Goal: Check status: Check status

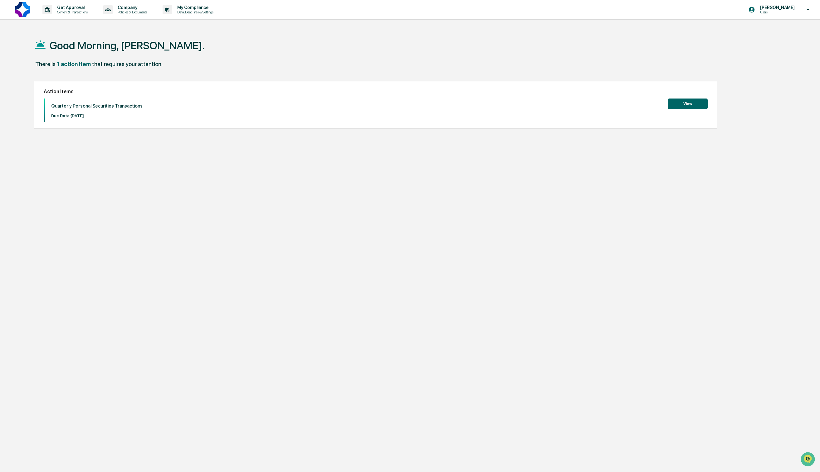
click at [681, 102] on button "View" at bounding box center [688, 104] width 40 height 11
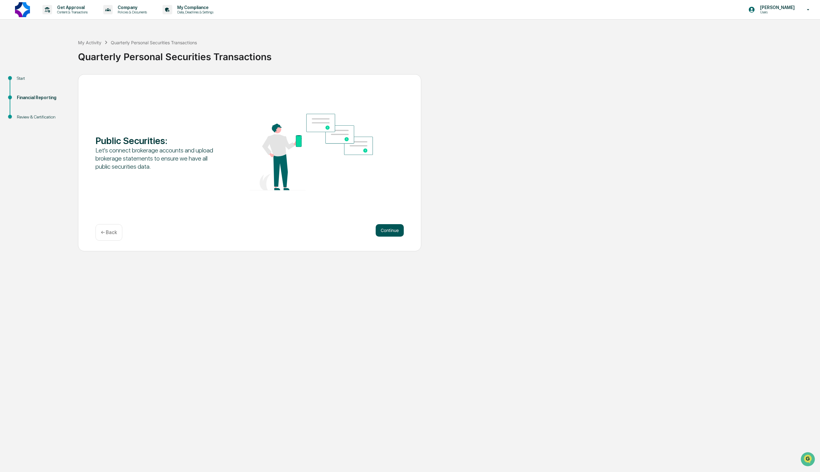
click at [385, 228] on button "Continue" at bounding box center [390, 230] width 28 height 12
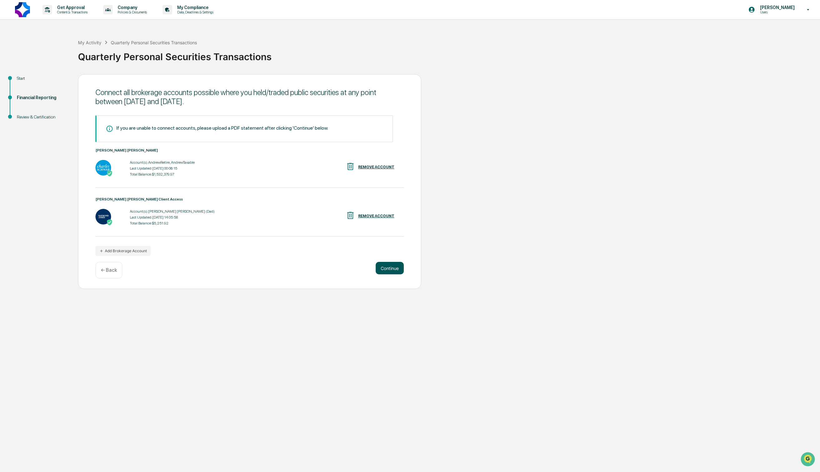
click at [393, 267] on button "Continue" at bounding box center [390, 268] width 28 height 12
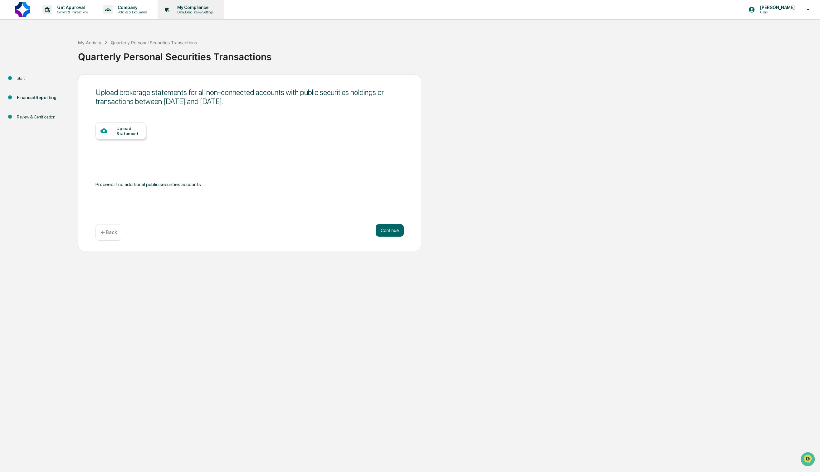
click at [213, 7] on p "My Compliance" at bounding box center [194, 7] width 44 height 5
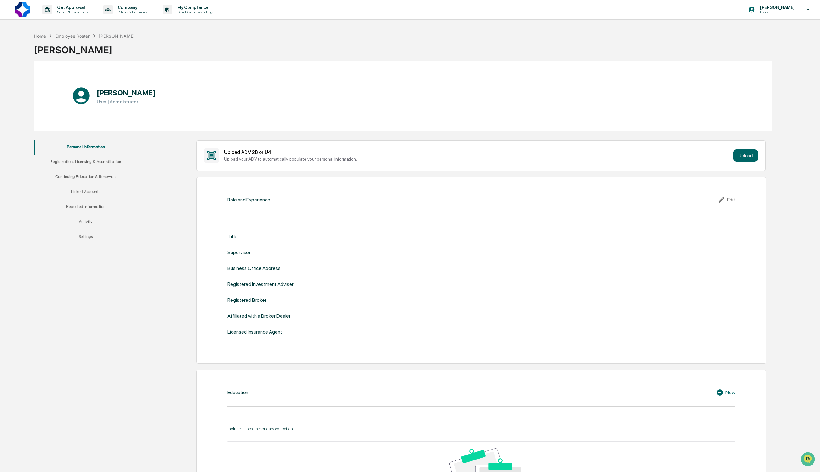
click at [95, 208] on button "Reported Information" at bounding box center [85, 207] width 103 height 15
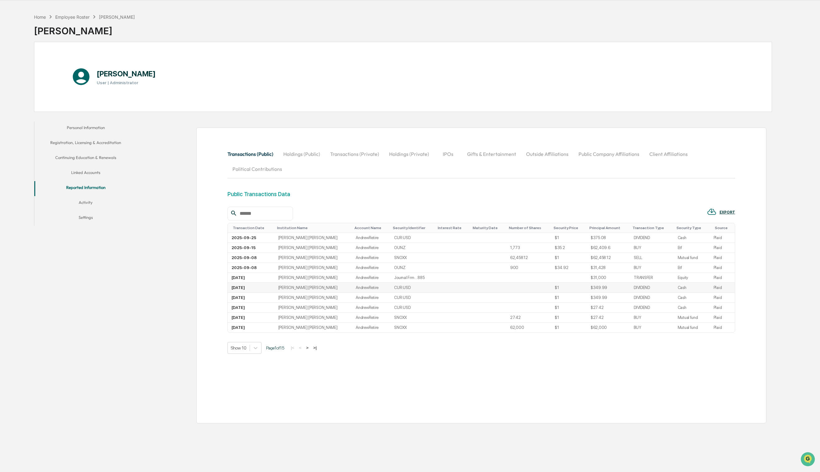
scroll to position [30, 0]
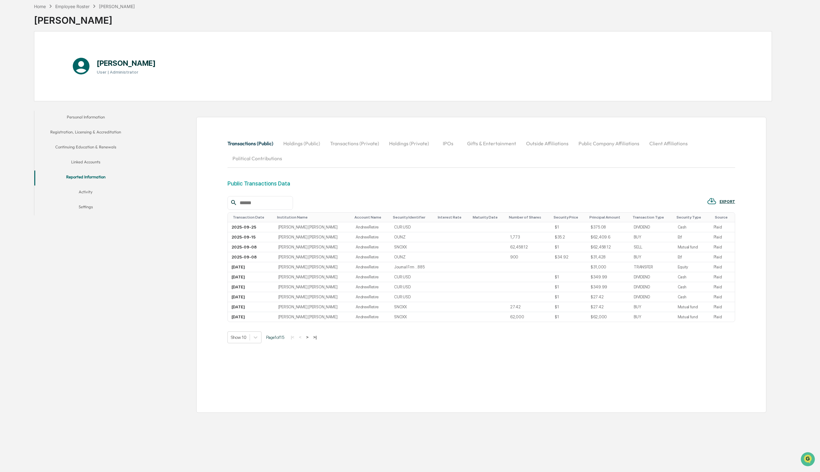
click at [90, 161] on button "Linked Accounts" at bounding box center [85, 163] width 103 height 15
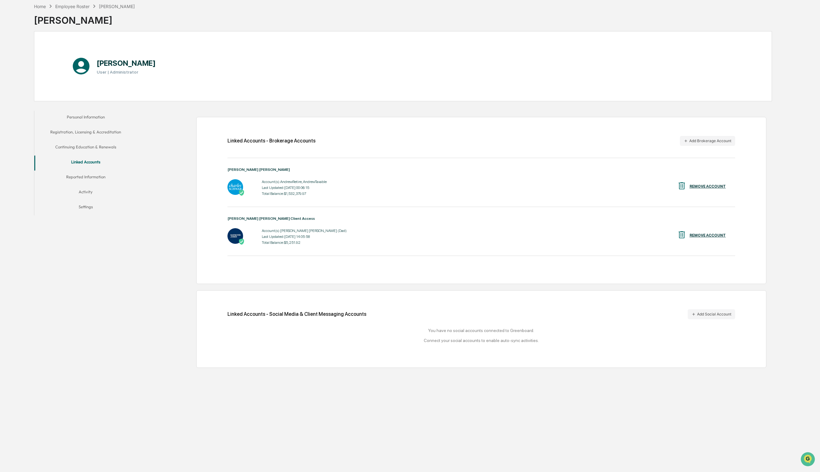
click at [272, 230] on div "Account(s): [PERSON_NAME] [PERSON_NAME] (Dad)" at bounding box center [304, 231] width 85 height 4
click at [95, 176] on button "Reported Information" at bounding box center [85, 178] width 103 height 15
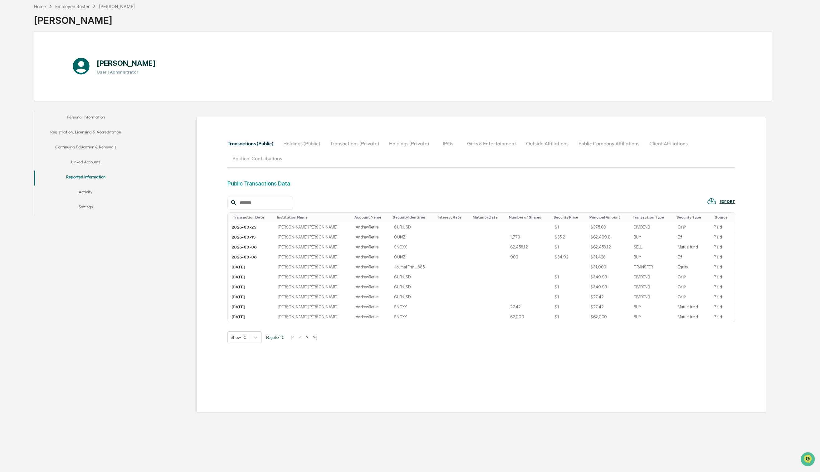
click at [310, 337] on button ">" at bounding box center [307, 337] width 6 height 5
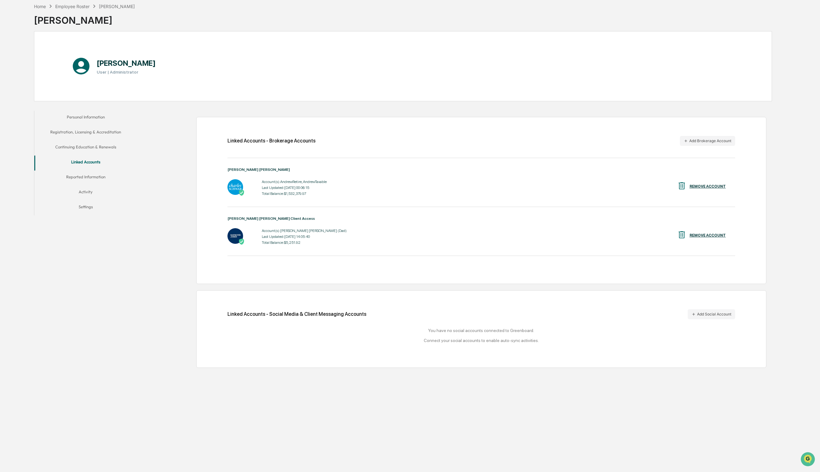
click at [277, 236] on div "Last Updated: [DATE] 14:05:40" at bounding box center [304, 237] width 85 height 4
click at [86, 116] on button "Personal Information" at bounding box center [85, 118] width 103 height 15
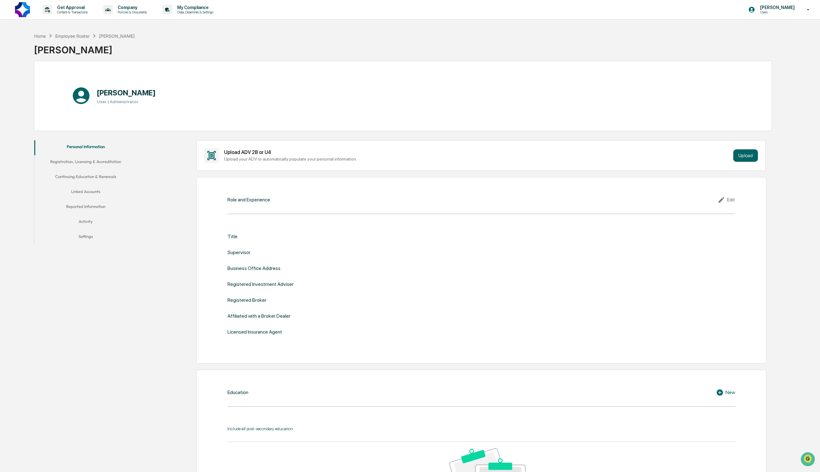
click at [98, 205] on button "Reported Information" at bounding box center [85, 207] width 103 height 15
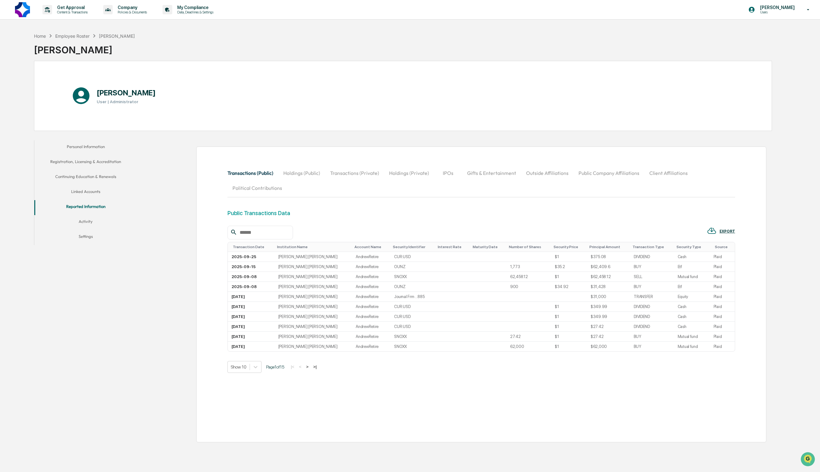
click at [90, 173] on button "Continuing Education & Renewals" at bounding box center [85, 177] width 103 height 15
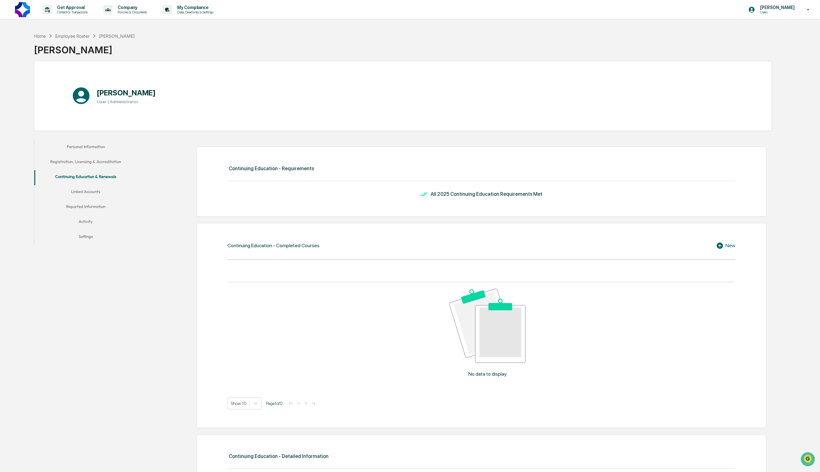
click at [90, 147] on button "Personal Information" at bounding box center [85, 147] width 103 height 15
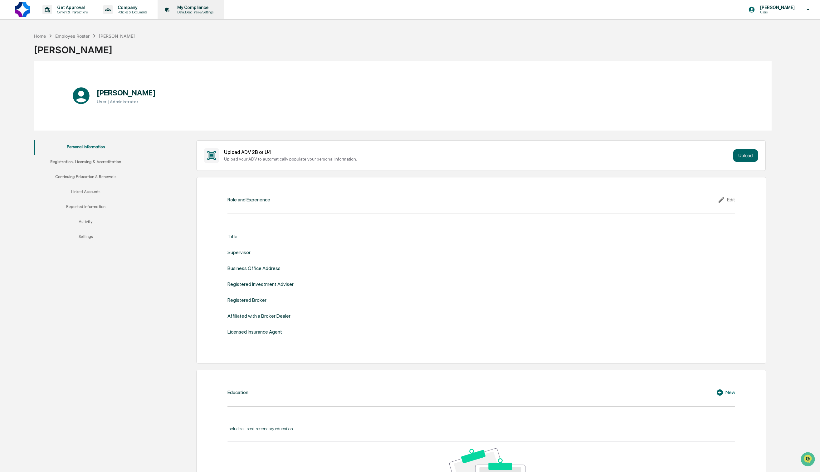
click at [216, 9] on p "My Compliance" at bounding box center [194, 7] width 44 height 5
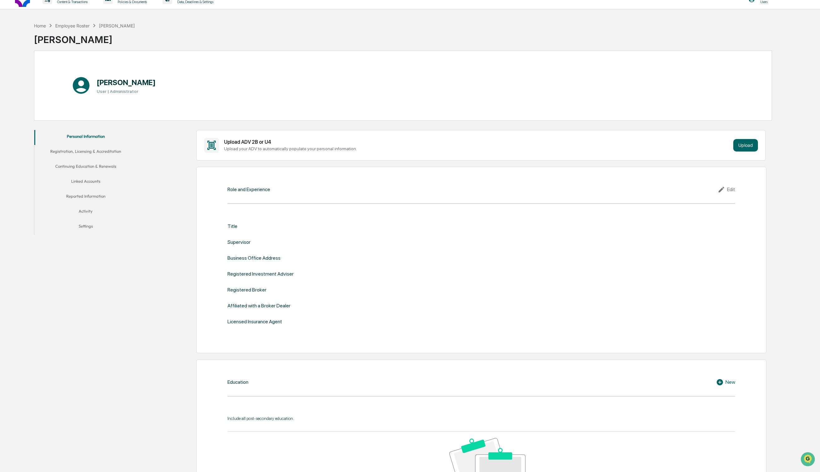
scroll to position [13, 0]
click at [88, 179] on button "Linked Accounts" at bounding box center [85, 180] width 103 height 15
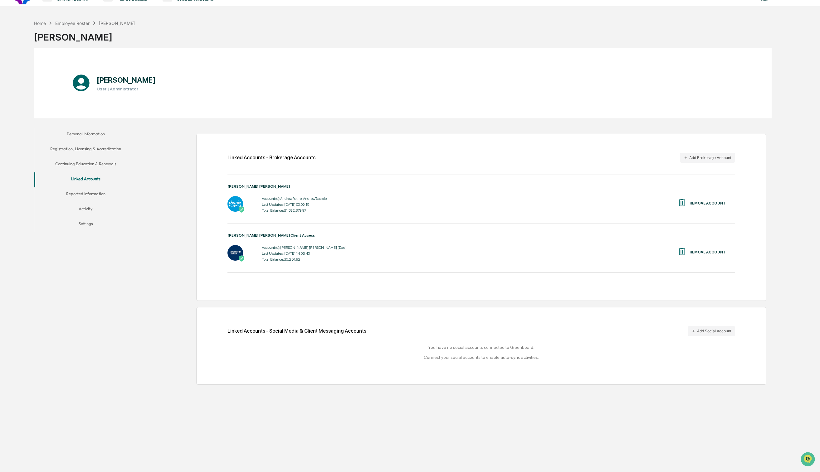
click at [295, 241] on div "[PERSON_NAME] [PERSON_NAME] Client Access Account(s): [PERSON_NAME] [PERSON_NAM…" at bounding box center [481, 248] width 508 height 30
